Goal: Transaction & Acquisition: Purchase product/service

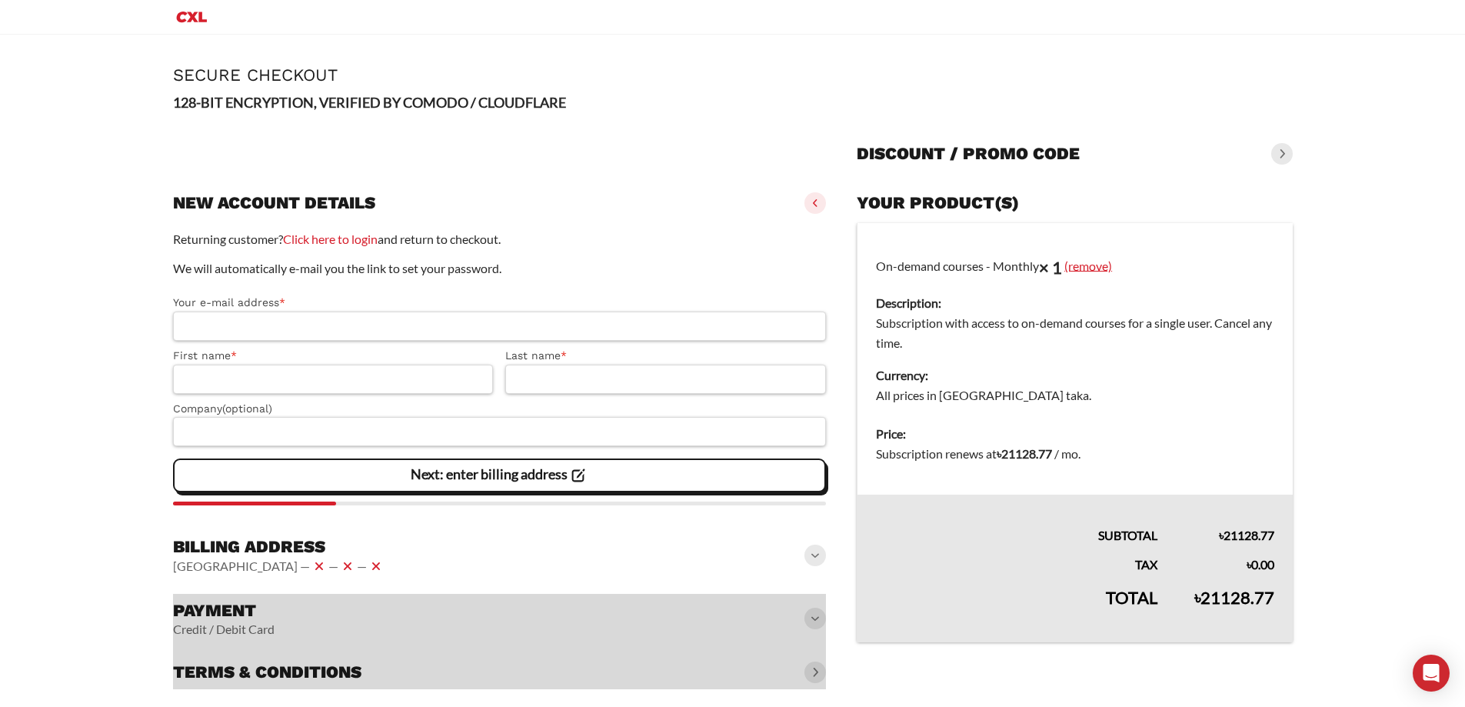
click at [1092, 265] on link "(remove)" at bounding box center [1089, 265] width 48 height 15
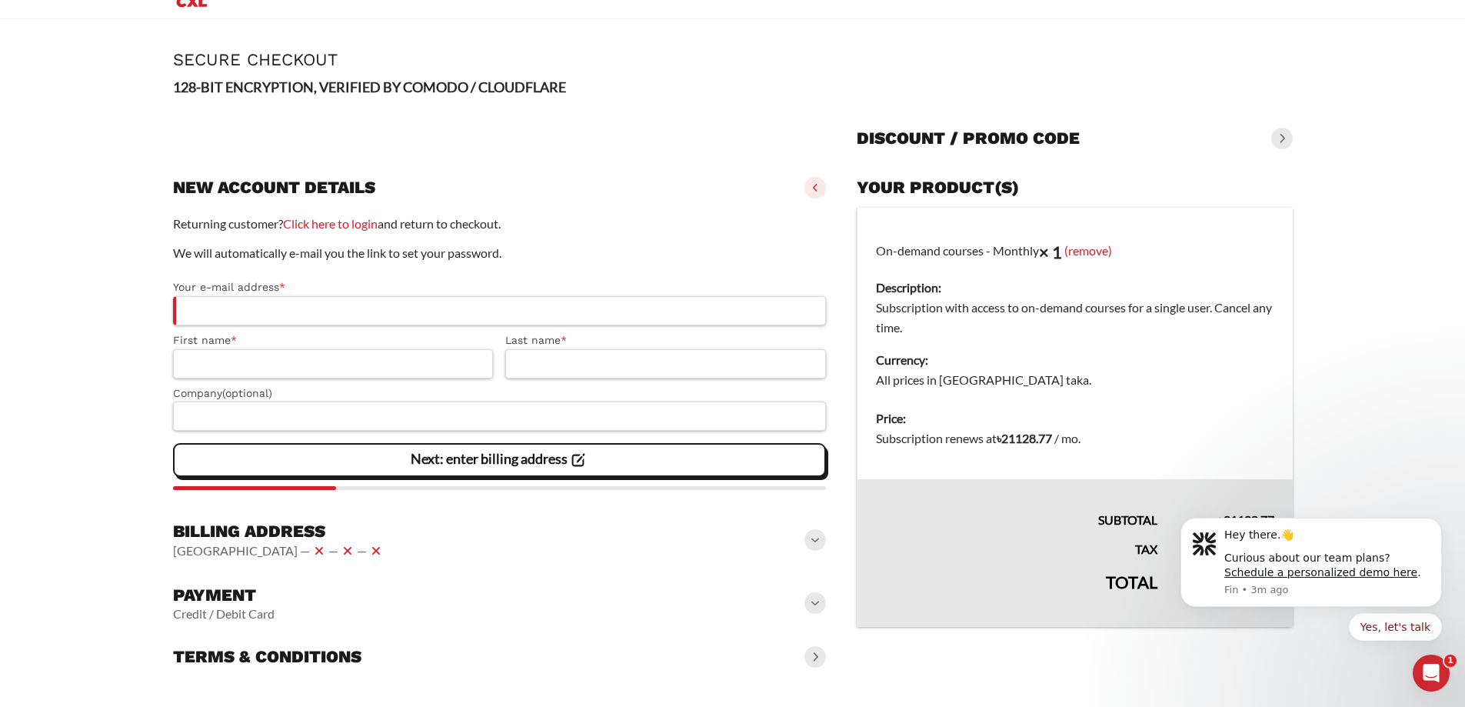
scroll to position [18, 0]
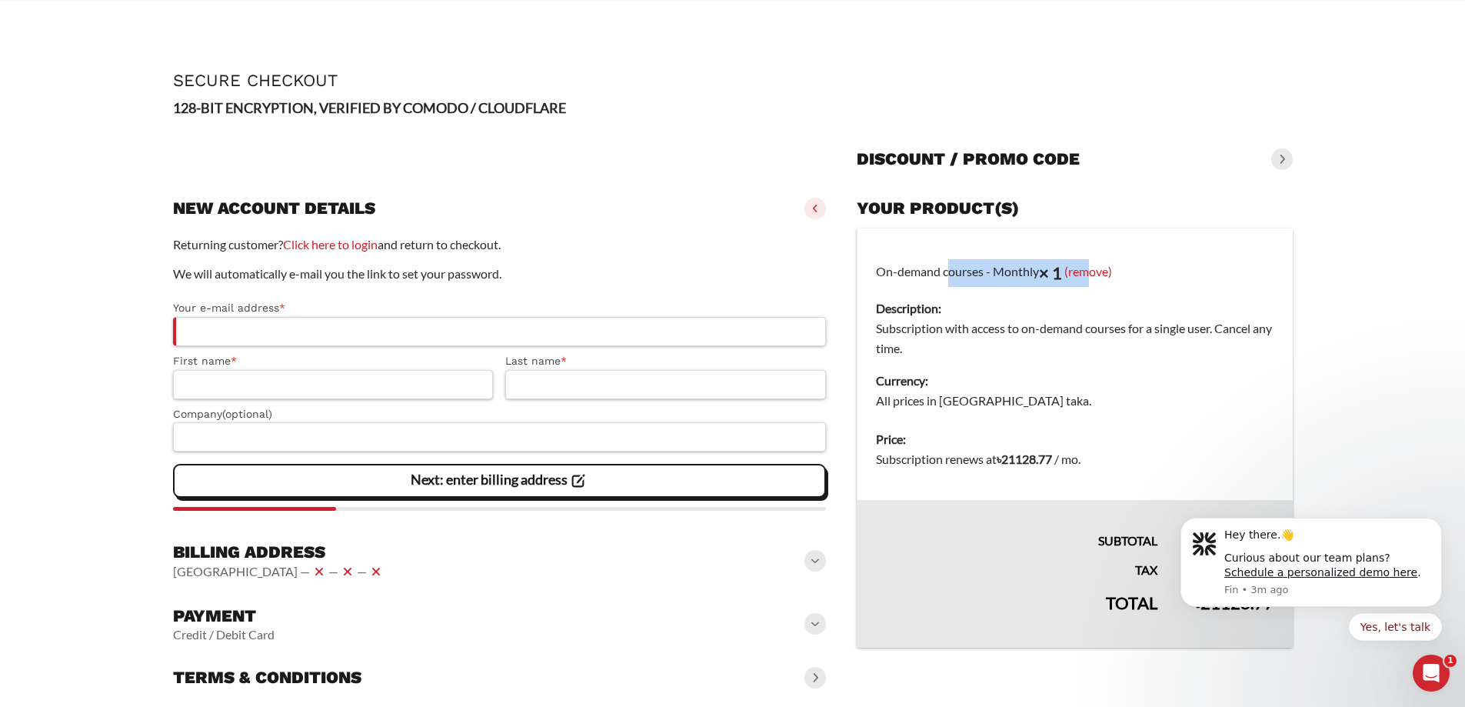
drag, startPoint x: 903, startPoint y: 274, endPoint x: 1259, endPoint y: 285, distance: 356.3
click at [1122, 272] on td "On-demand courses - Monthly × 1 (remove) Description: Subscription with access …" at bounding box center [1075, 324] width 435 height 192
click at [1263, 285] on td "On-demand courses - Monthly × 1 (remove) Description: Subscription with access …" at bounding box center [1075, 324] width 435 height 192
drag, startPoint x: 1052, startPoint y: 324, endPoint x: 1261, endPoint y: 323, distance: 208.5
click at [1261, 323] on dd "Subscription with access to on-demand courses for a single user. Cancel any tim…" at bounding box center [1075, 338] width 398 height 40
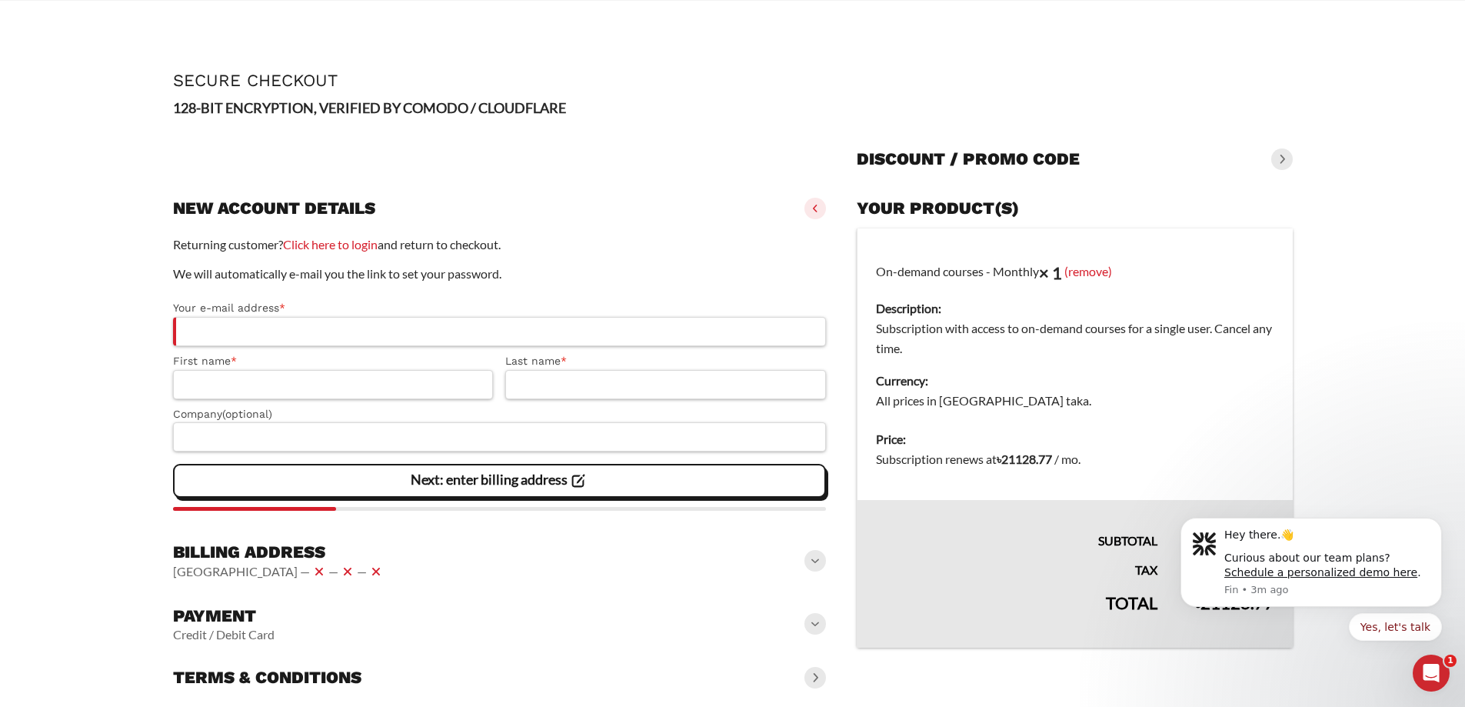
click at [1250, 379] on dt "Currency:" at bounding box center [1075, 381] width 398 height 20
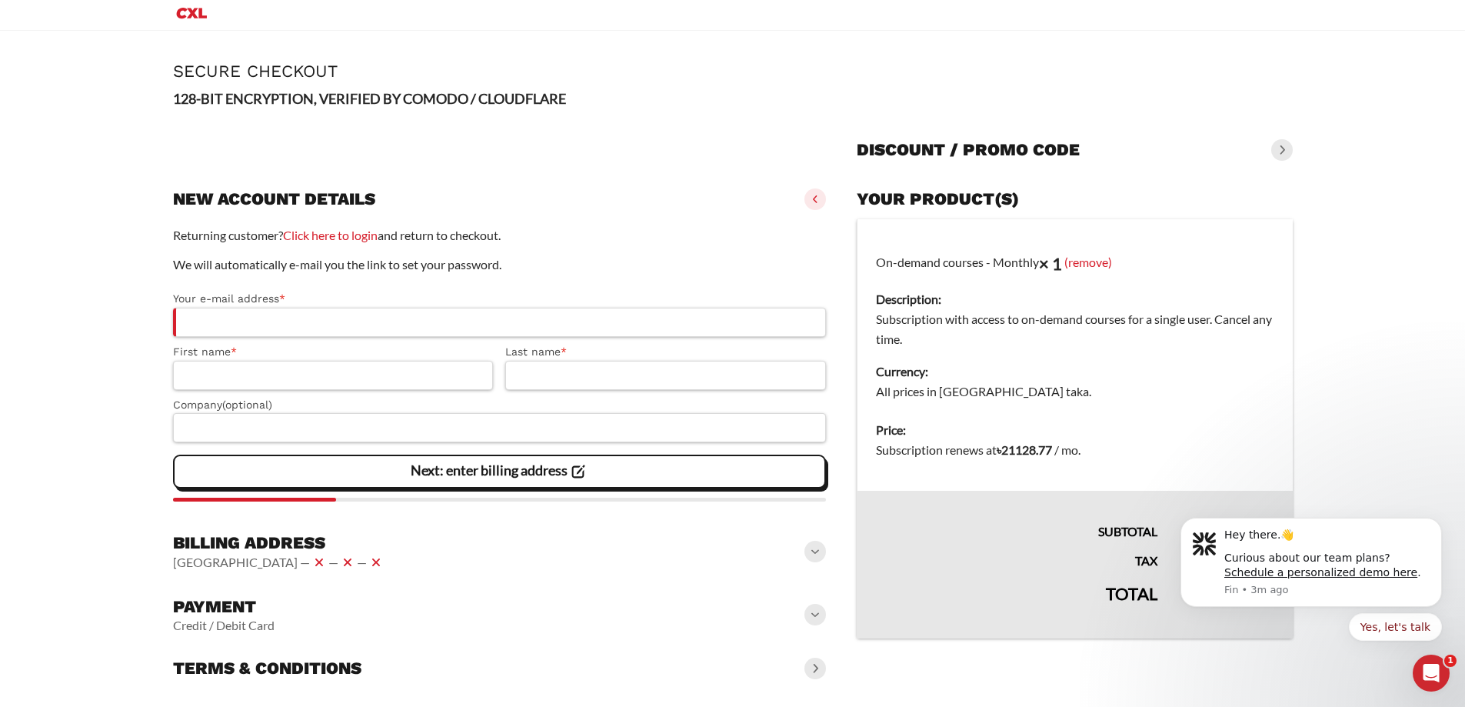
scroll to position [0, 0]
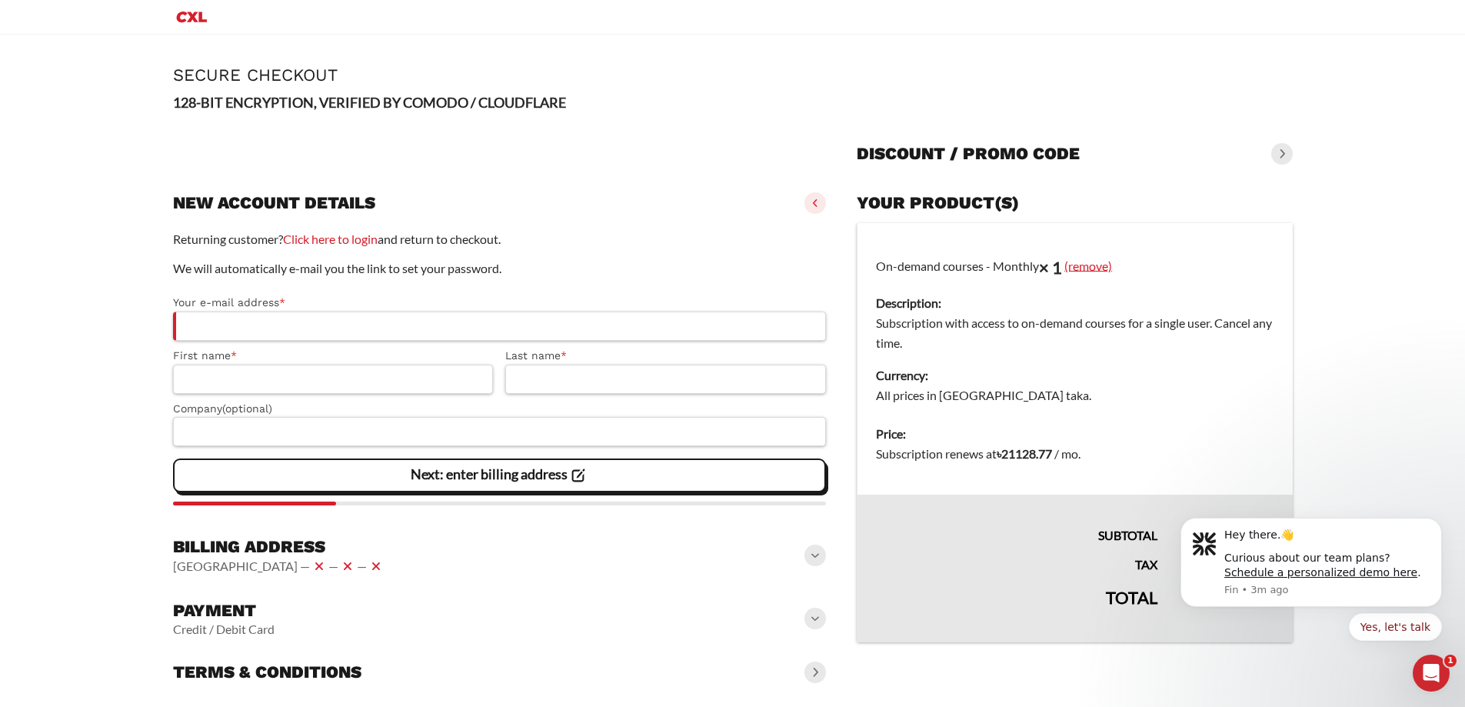
click at [1093, 259] on link "(remove)" at bounding box center [1089, 265] width 48 height 15
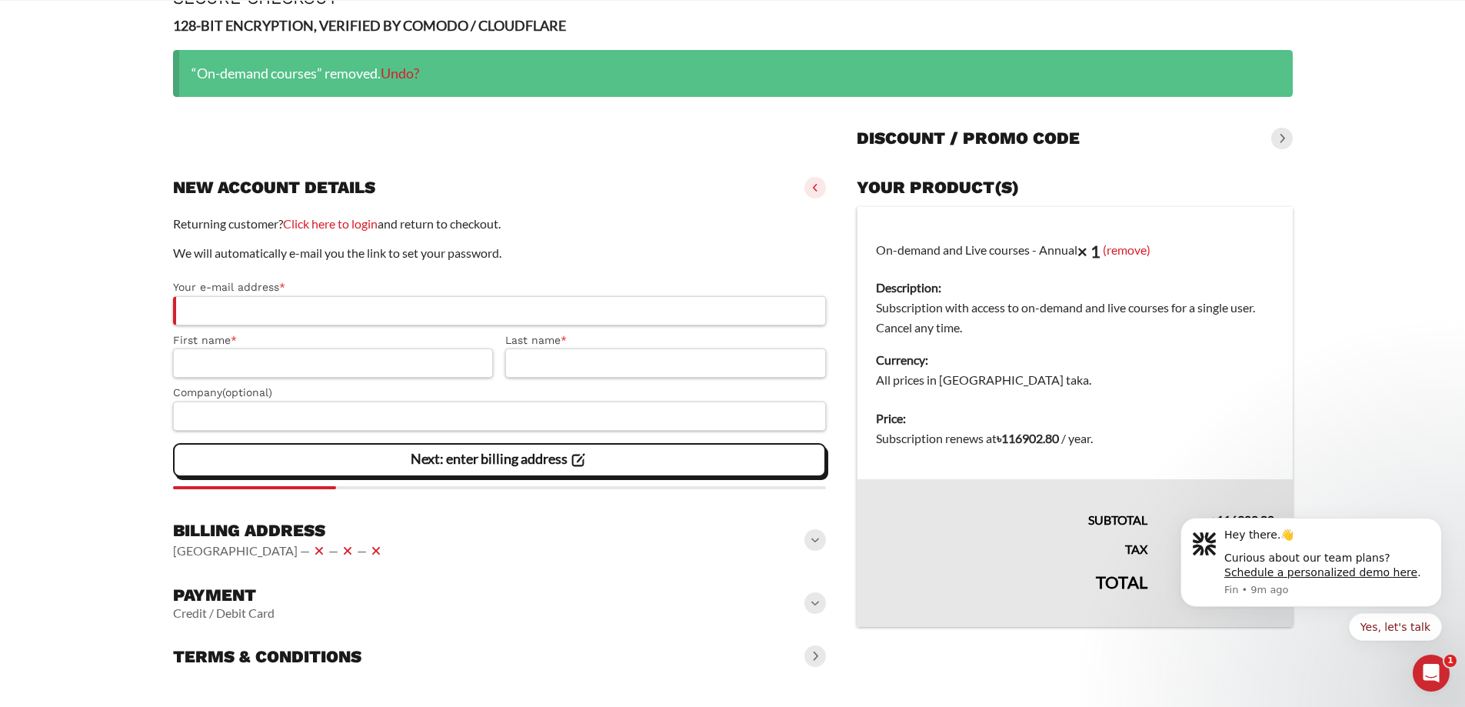
click at [822, 539] on span at bounding box center [816, 540] width 22 height 22
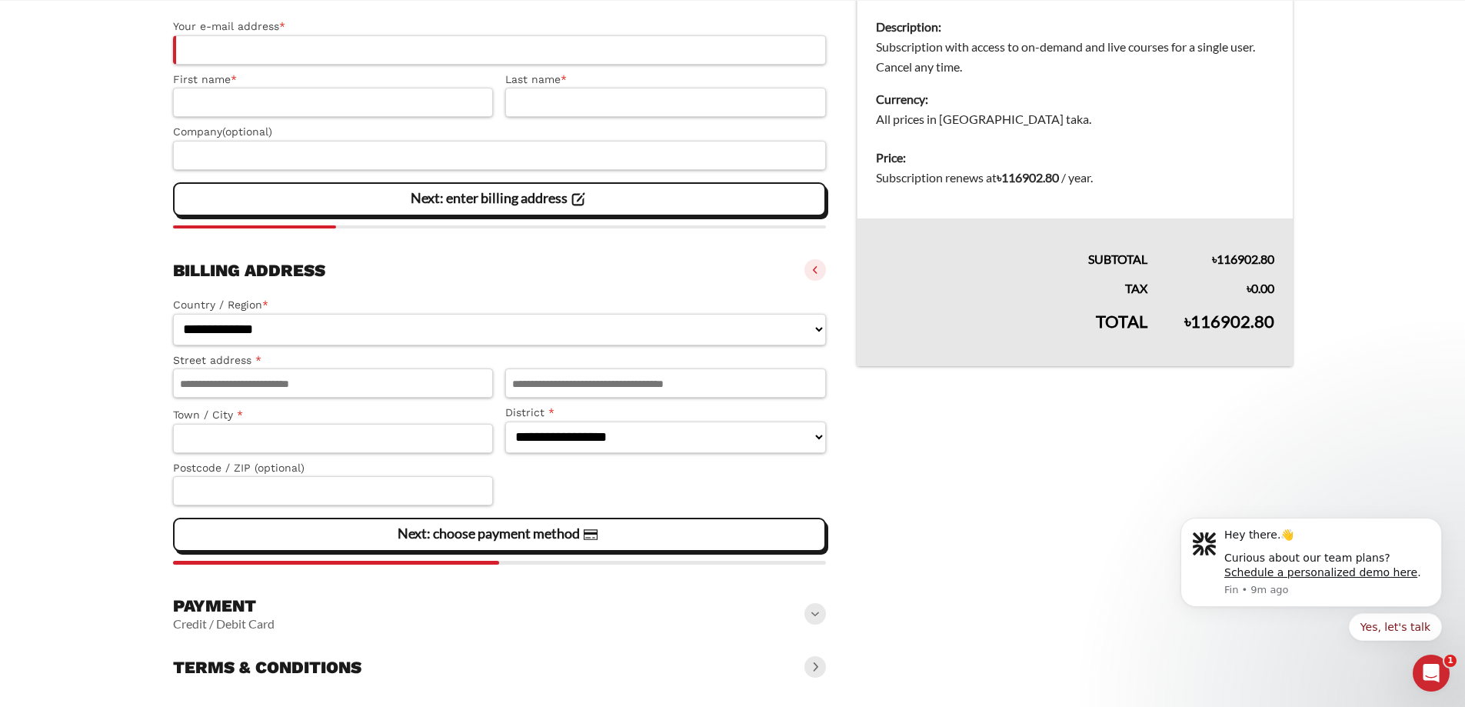
scroll to position [376, 0]
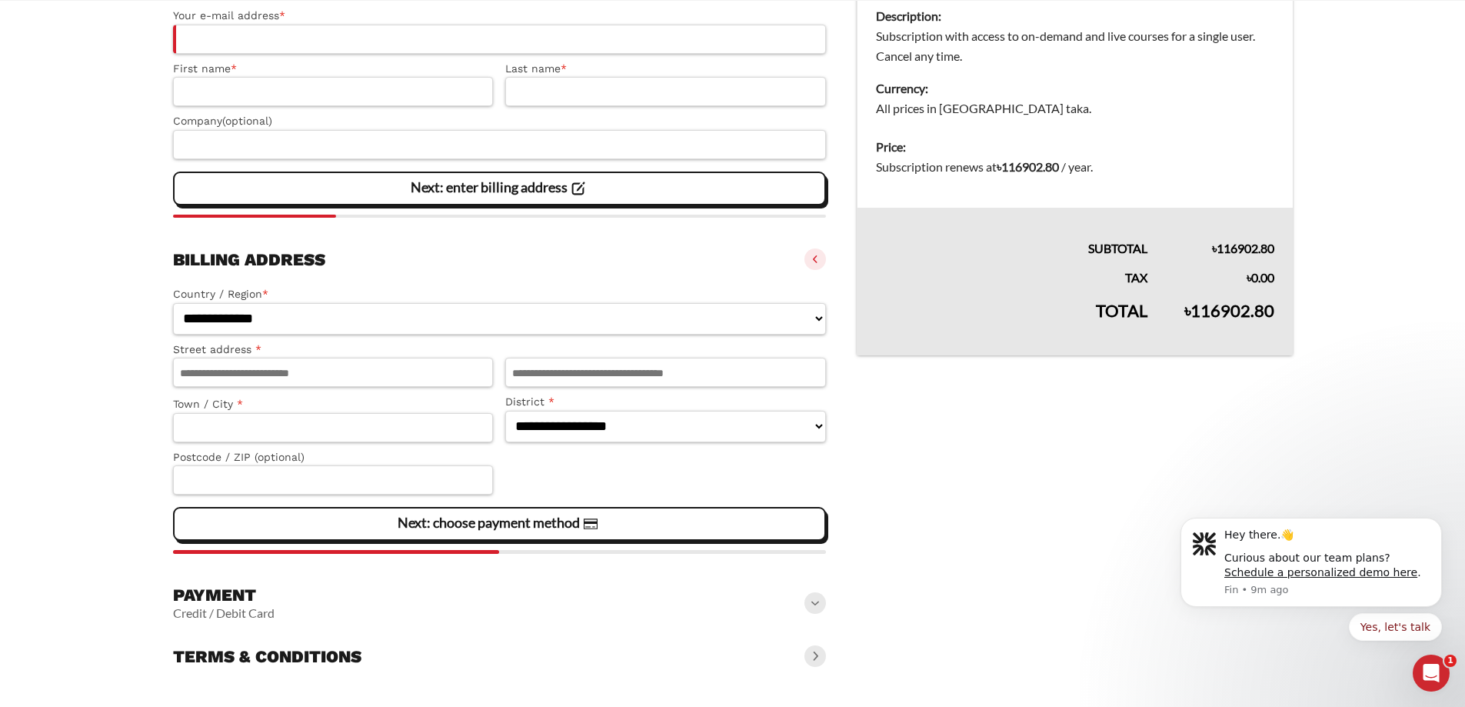
click at [819, 601] on span at bounding box center [816, 603] width 22 height 22
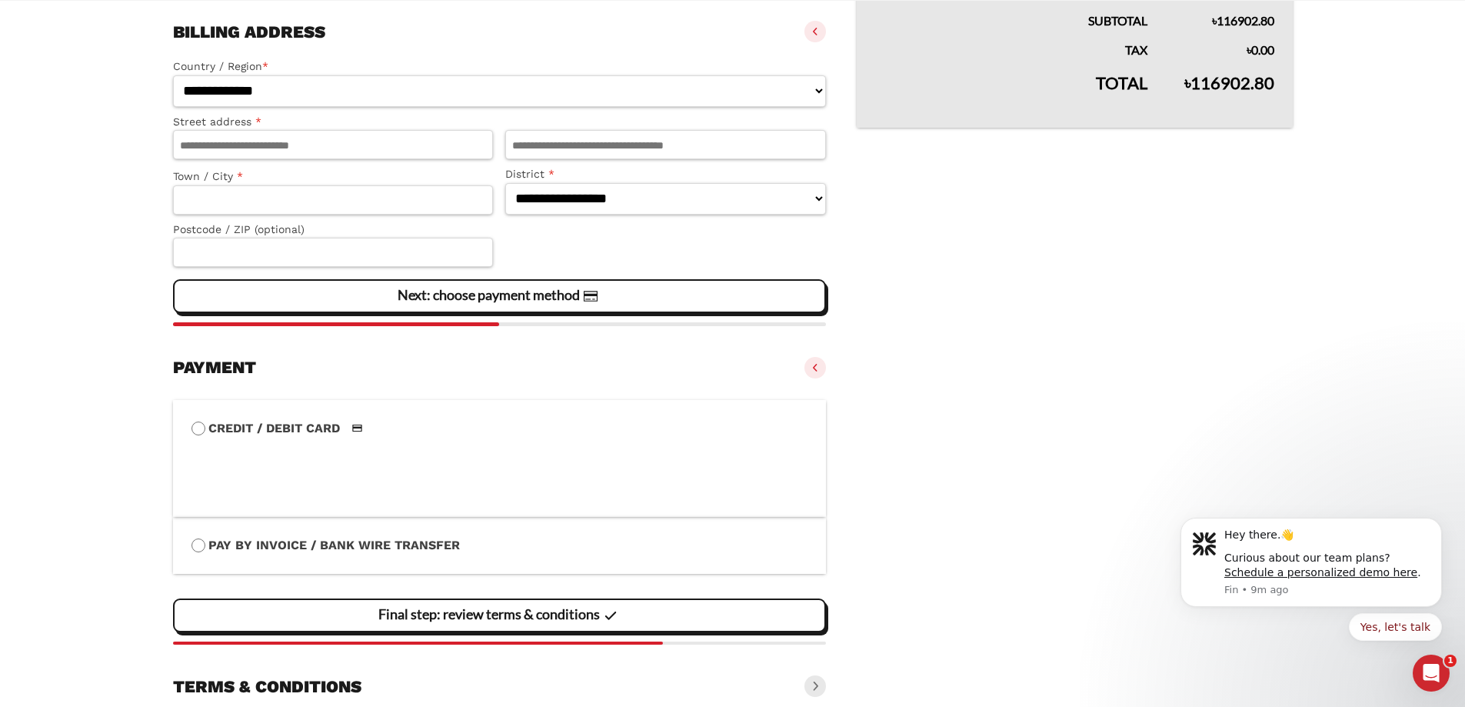
scroll to position [634, 0]
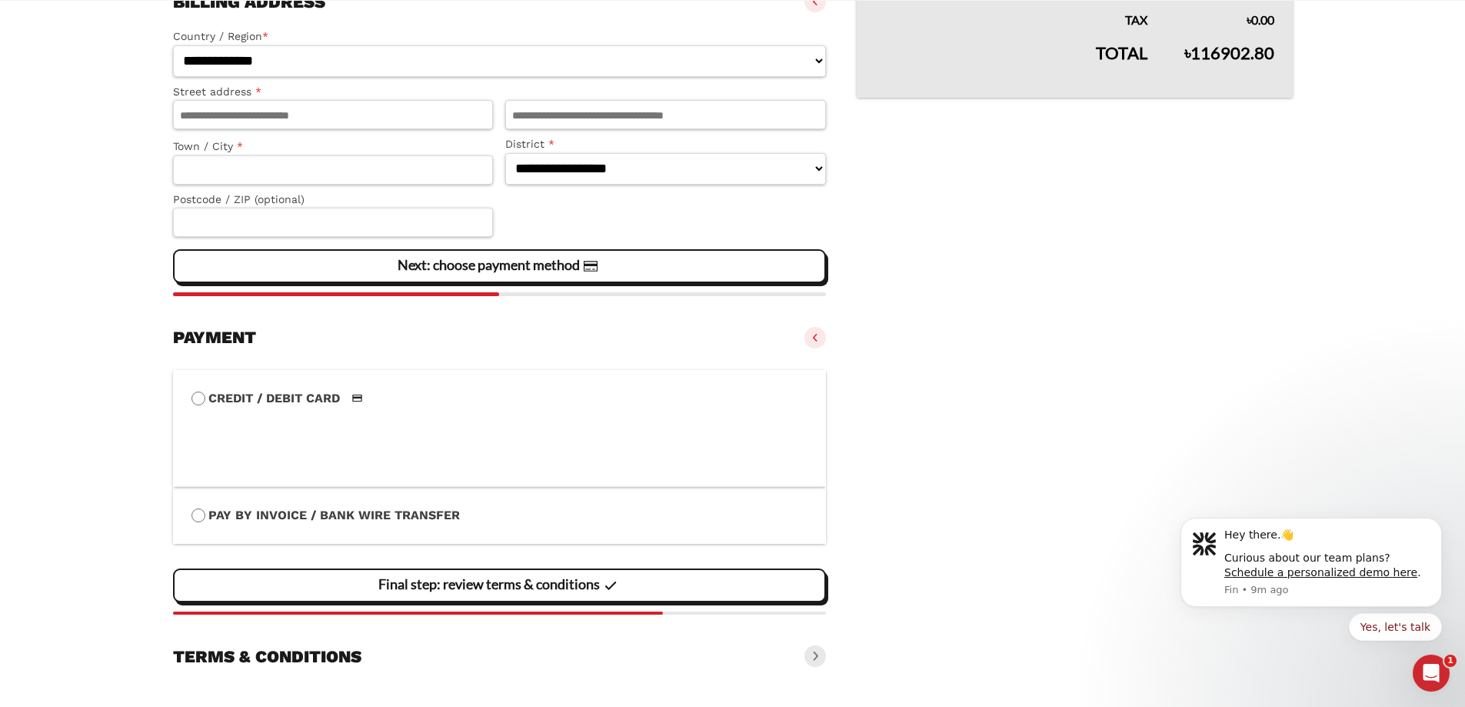
click at [814, 656] on span at bounding box center [816, 656] width 22 height 22
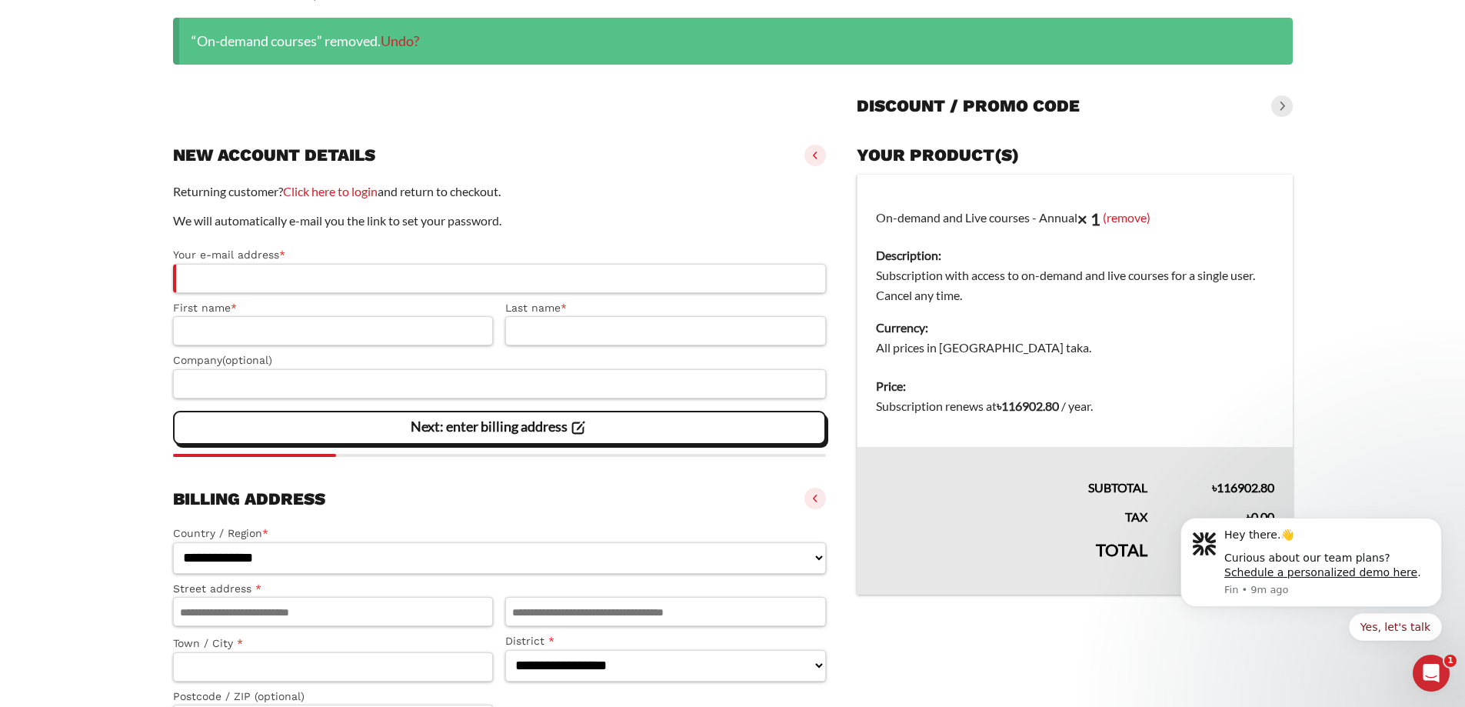
scroll to position [0, 0]
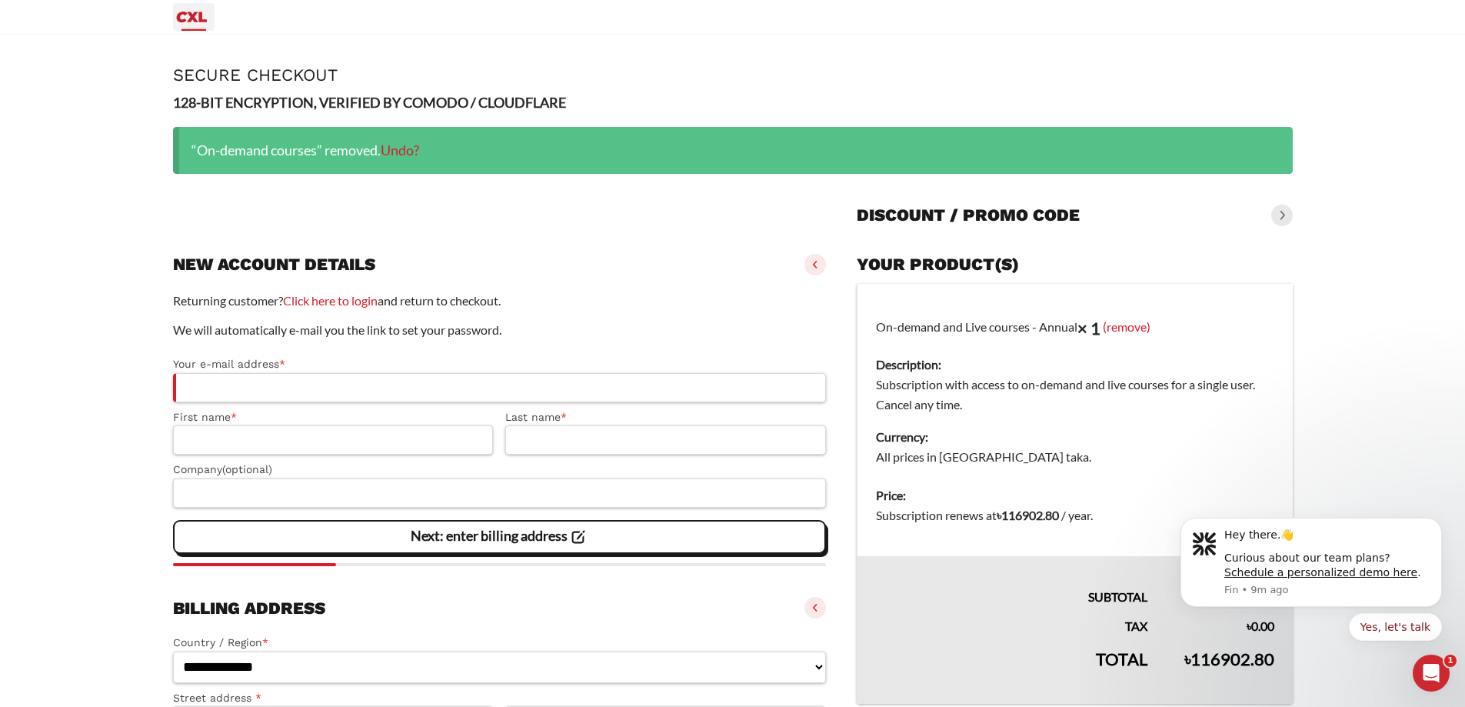
click at [200, 25] on icon "Primary Menu" at bounding box center [191, 17] width 37 height 18
